Goal: Find specific page/section: Find specific page/section

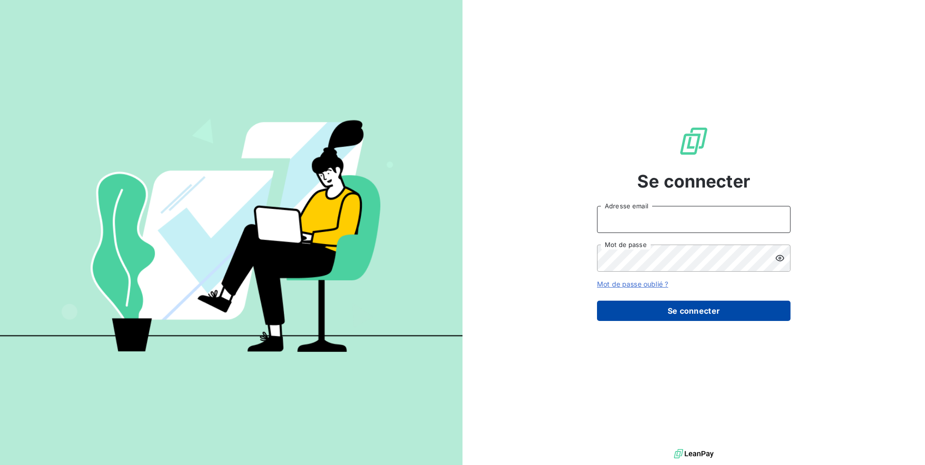
type input "[EMAIL_ADDRESS][DOMAIN_NAME]"
click at [671, 310] on button "Se connecter" at bounding box center [693, 311] width 193 height 20
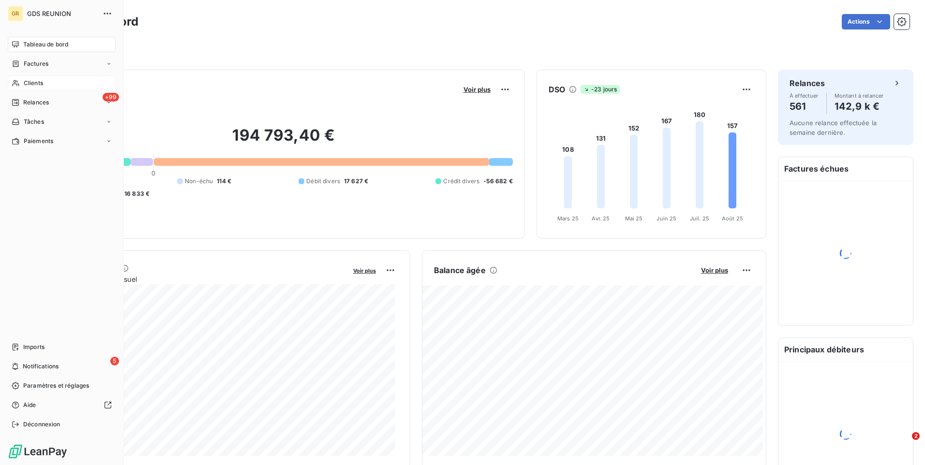
click at [34, 85] on span "Clients" at bounding box center [33, 83] width 19 height 9
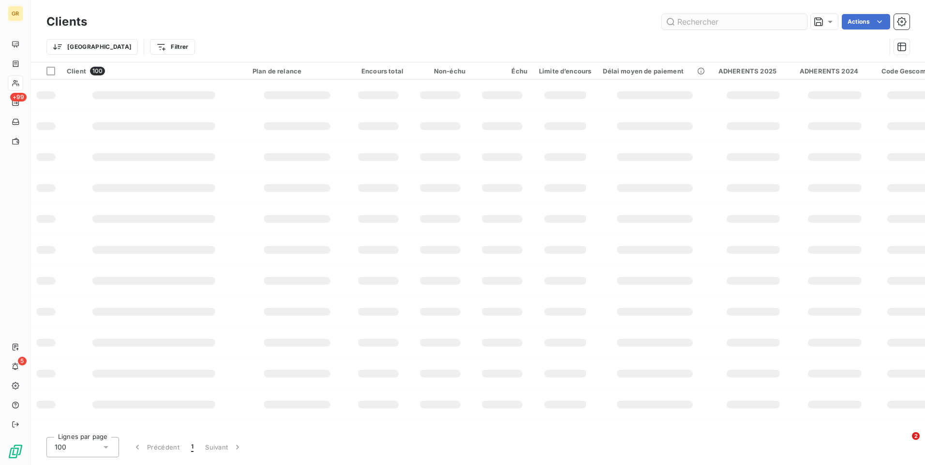
click at [756, 24] on input "text" at bounding box center [734, 21] width 145 height 15
type input "e"
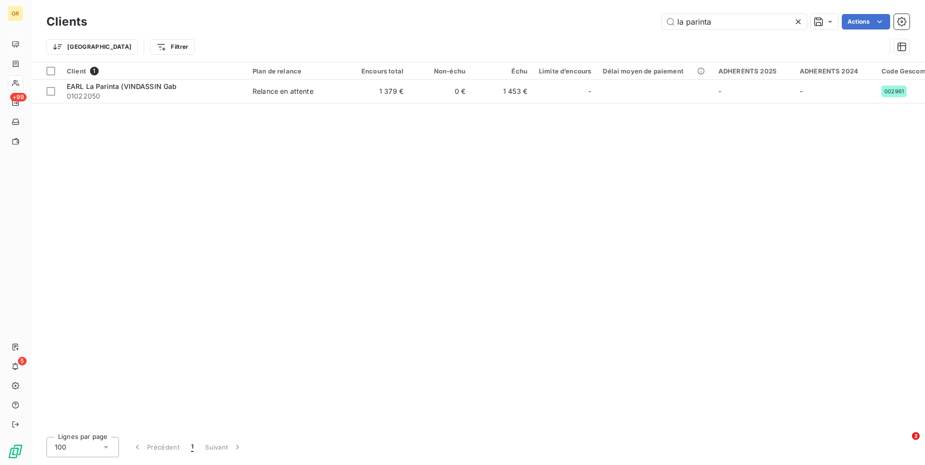
type input "la parinta"
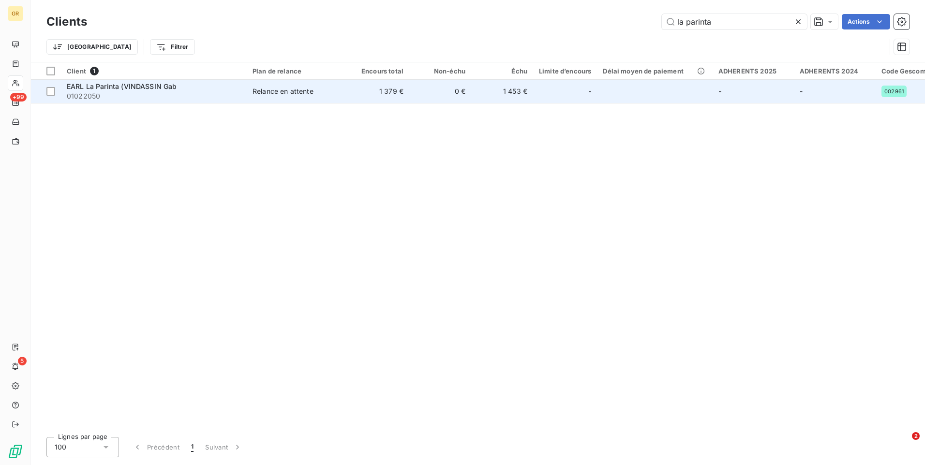
click at [174, 92] on span "01022050" at bounding box center [154, 96] width 174 height 10
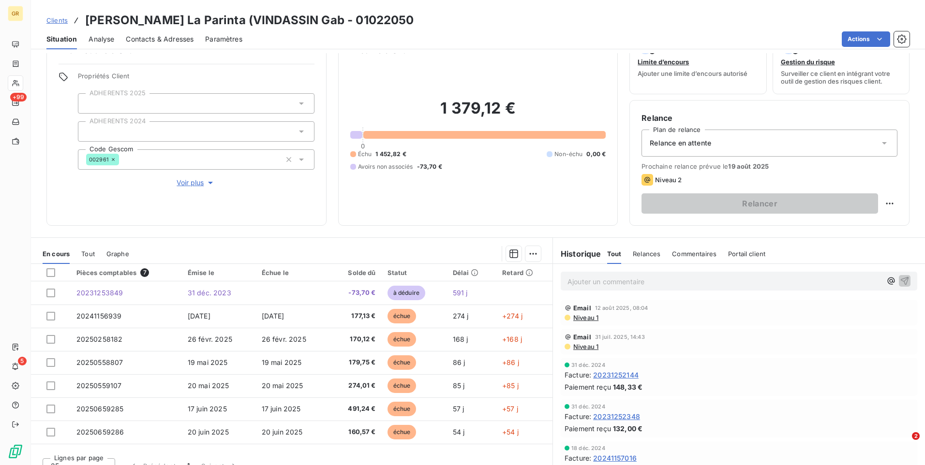
scroll to position [41, 0]
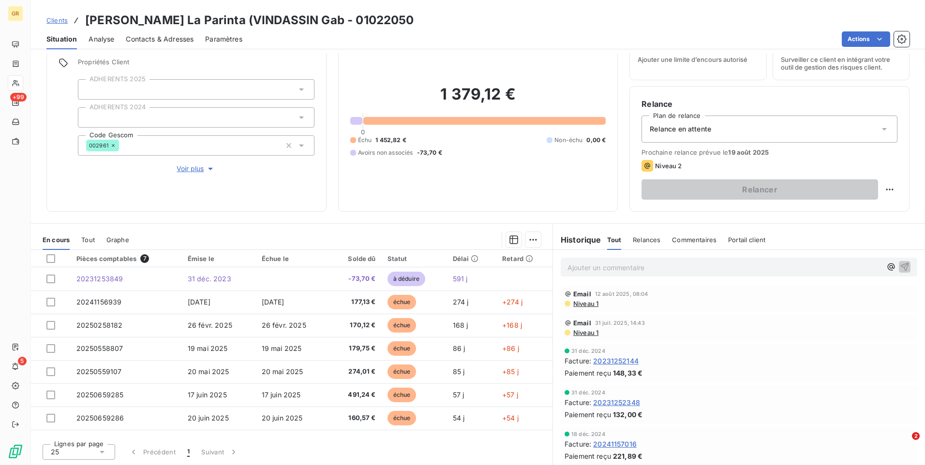
click at [587, 305] on span "Niveau 1" at bounding box center [585, 304] width 26 height 8
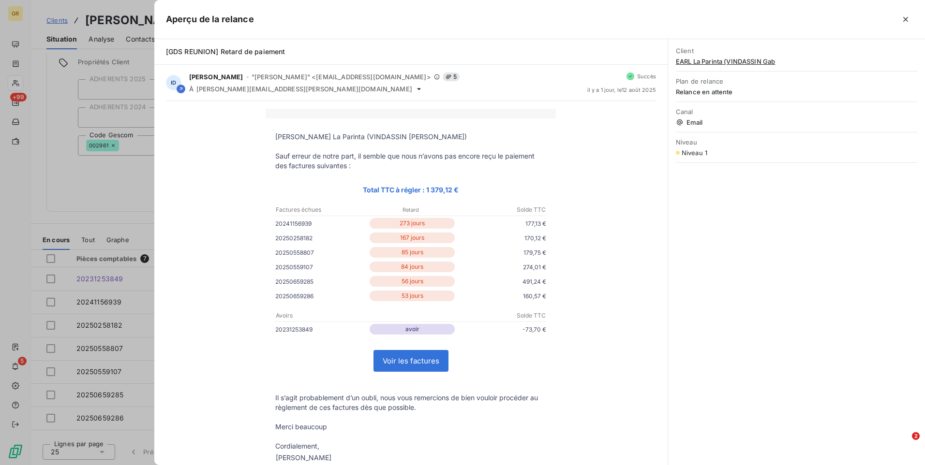
click at [47, 180] on div at bounding box center [462, 232] width 925 height 465
